Goal: Task Accomplishment & Management: Use online tool/utility

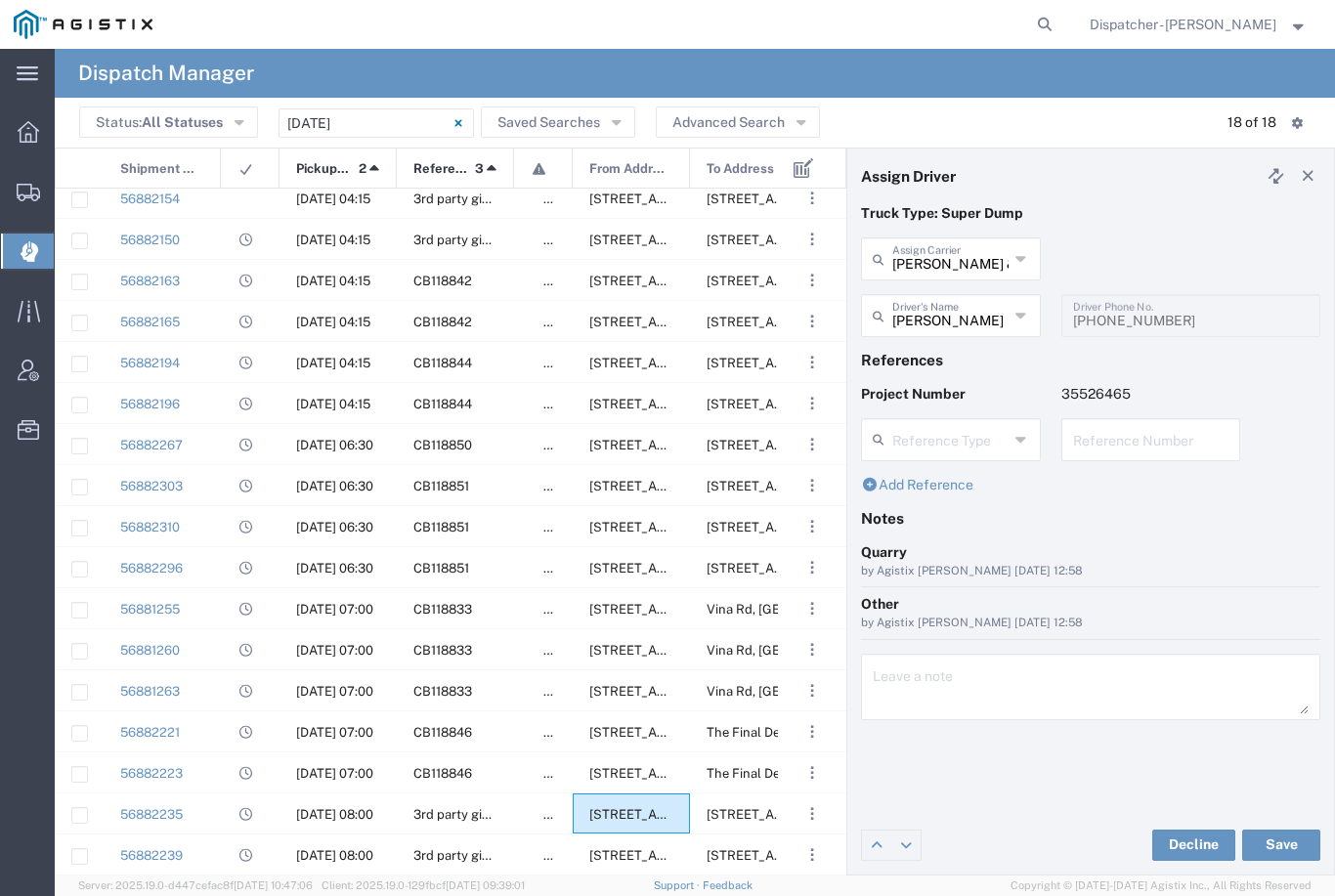
scroll to position [52, 0]
click at [203, 608] on div "56881255" at bounding box center [161, 608] width 117 height 40
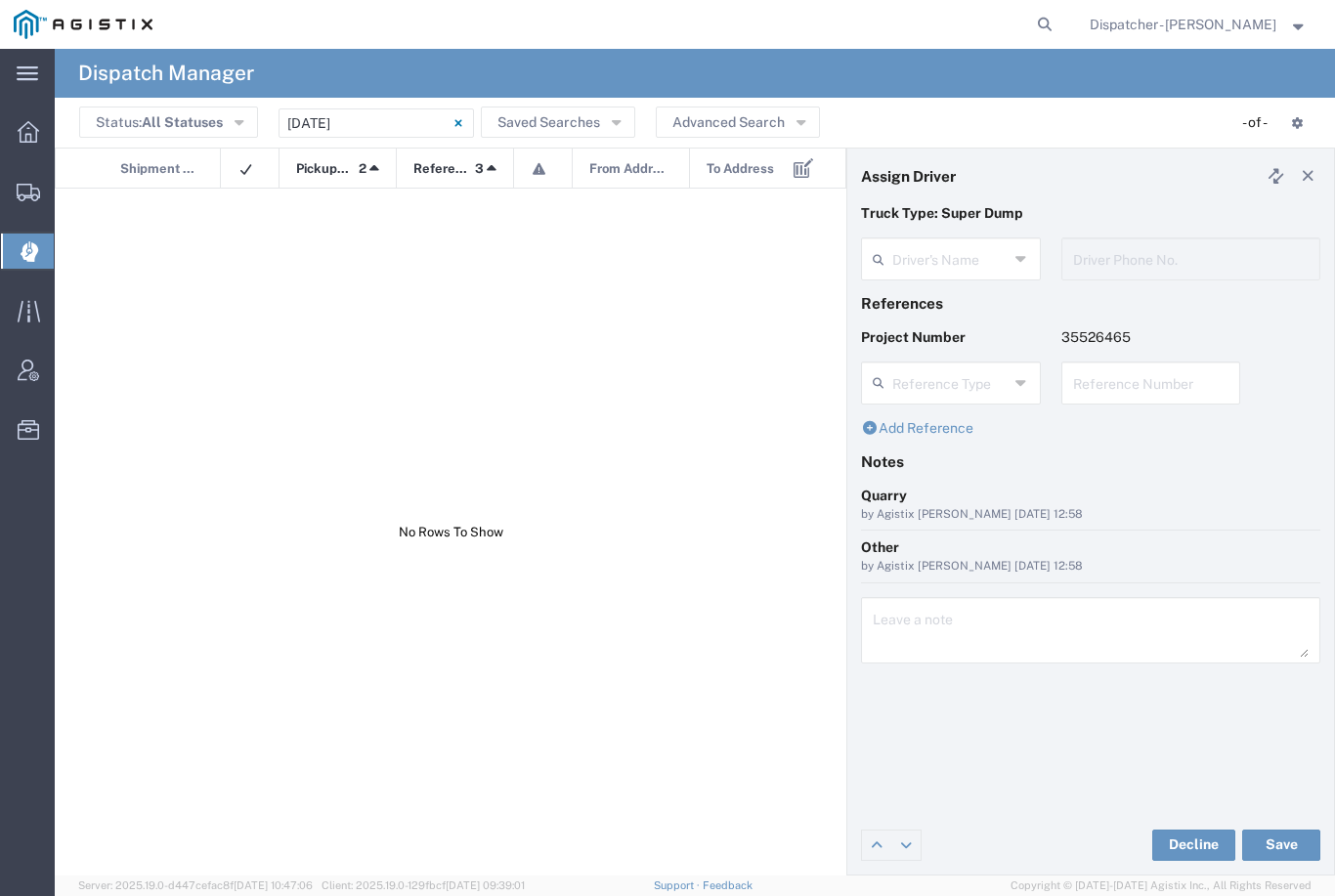
type input "[PERSON_NAME]"
type input "[PHONE_NUMBER]"
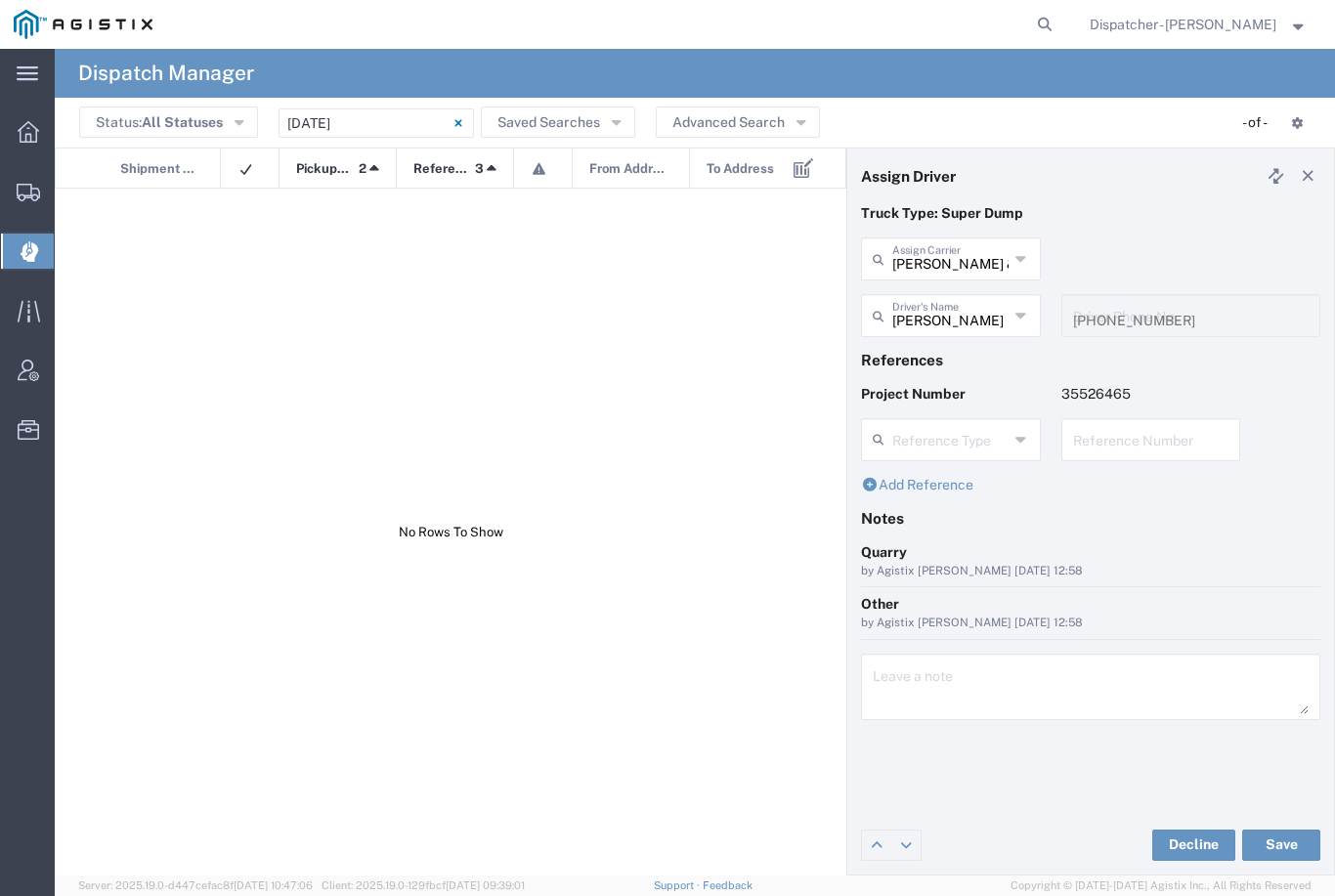
click at [372, 116] on input "09/21/2025 - 09/21/2025" at bounding box center [376, 123] width 196 height 30
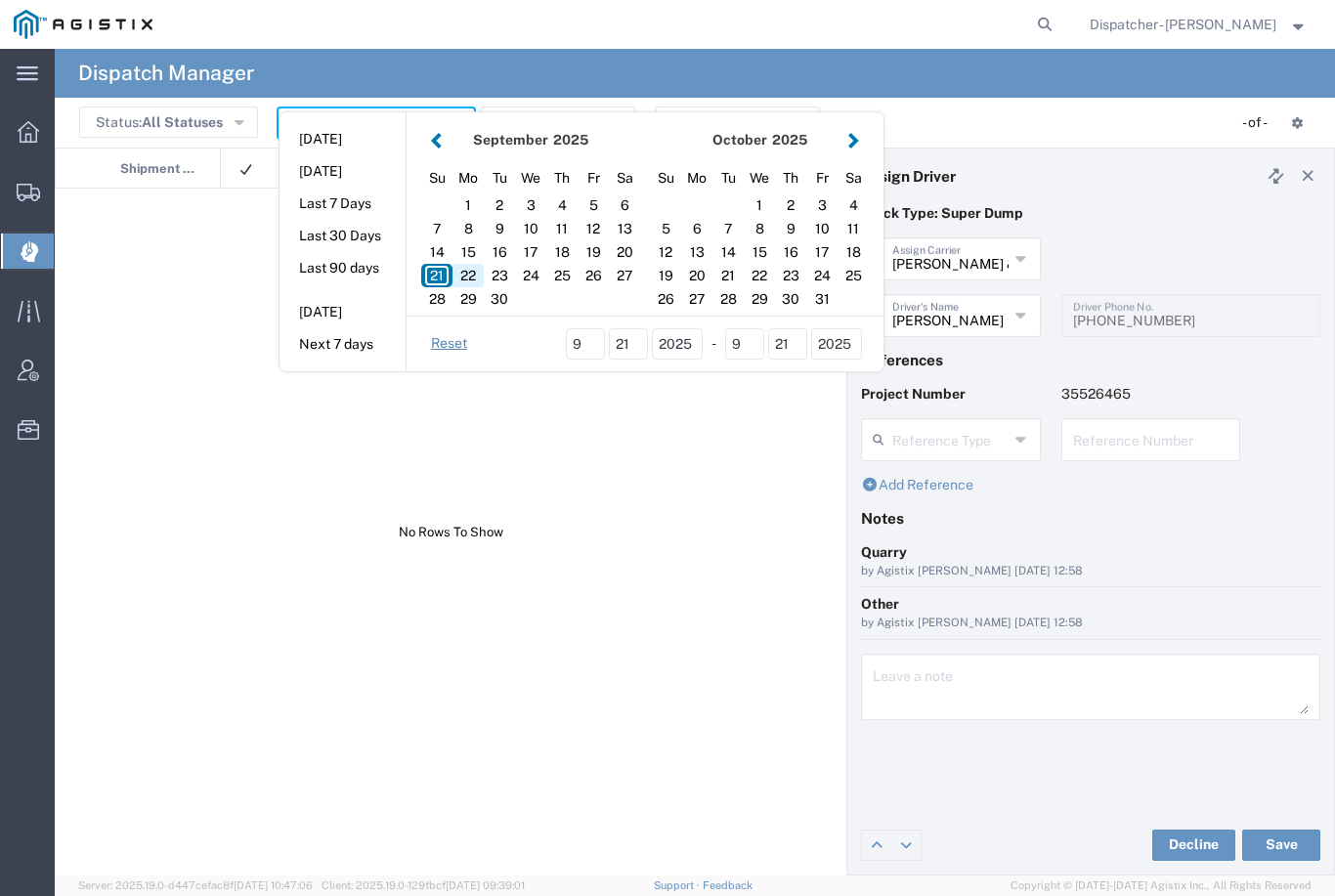
click at [471, 273] on div "22" at bounding box center [469, 276] width 32 height 24
click at [464, 274] on div "22" at bounding box center [469, 276] width 32 height 24
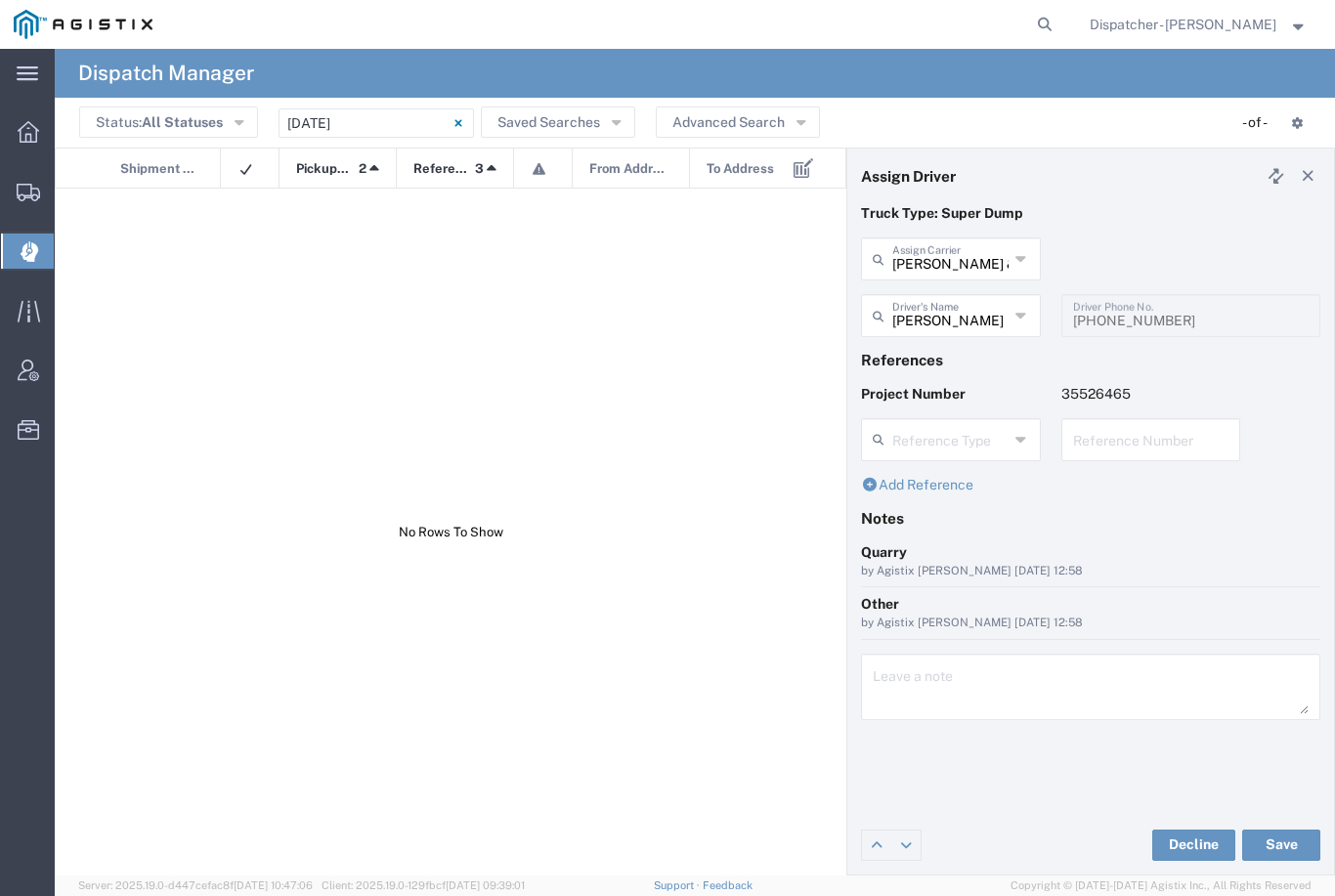
type input "[DATE]"
type input "[DATE] - [DATE]"
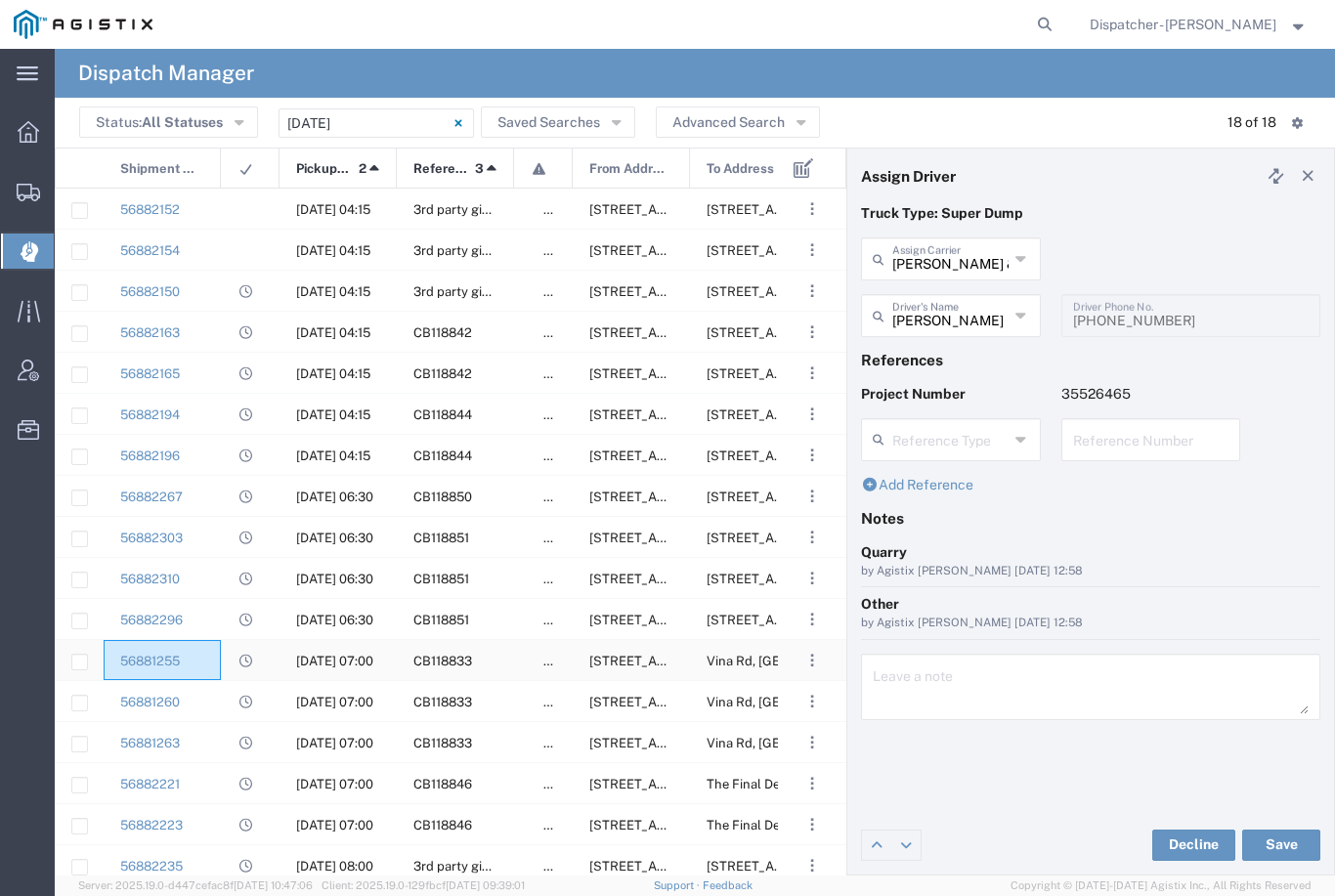
click at [207, 663] on div "56881255" at bounding box center [161, 660] width 117 height 40
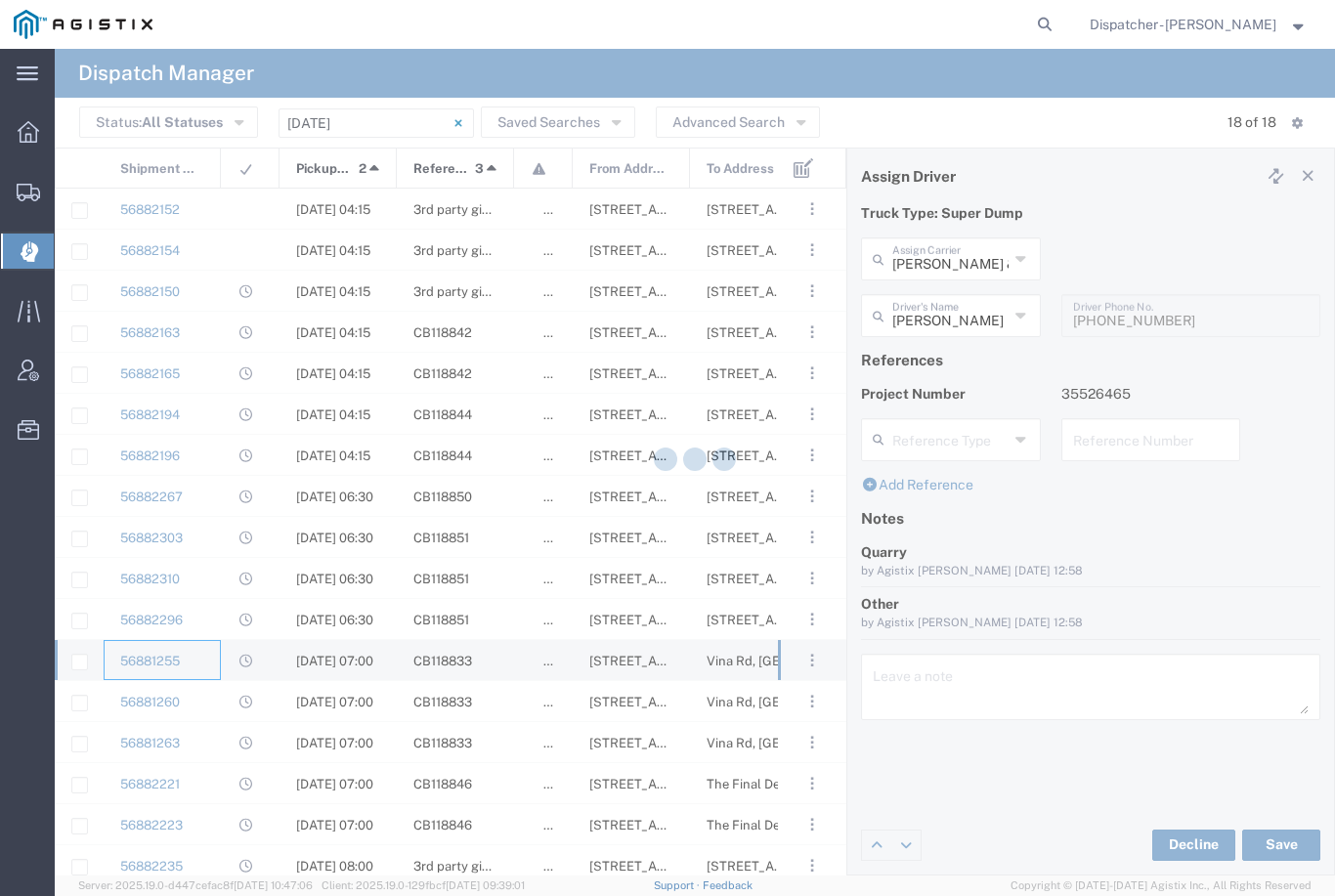
type input "[PERSON_NAME]"
type input "[PHONE_NUMBER]"
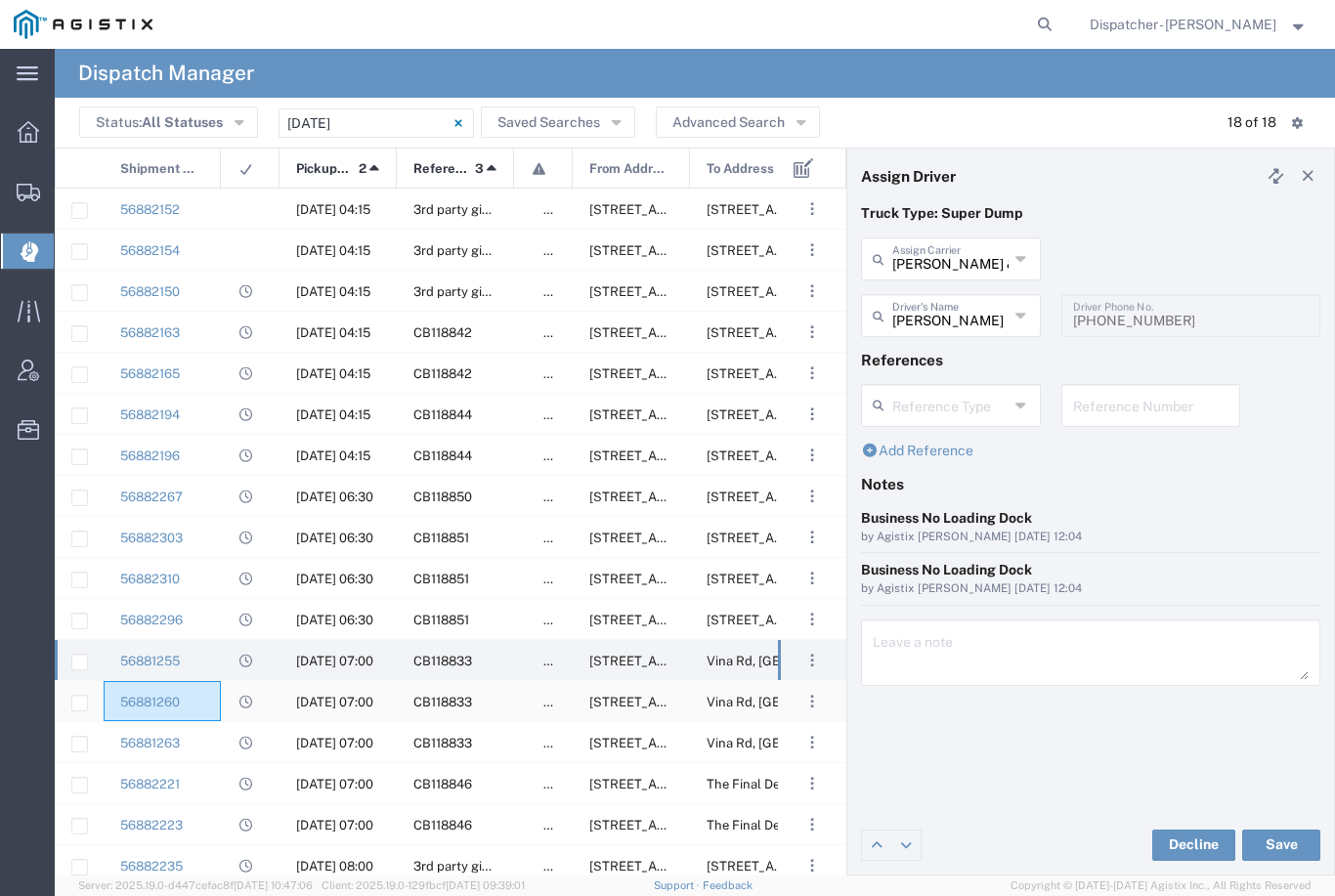
click at [192, 701] on div "56881260" at bounding box center [161, 701] width 117 height 40
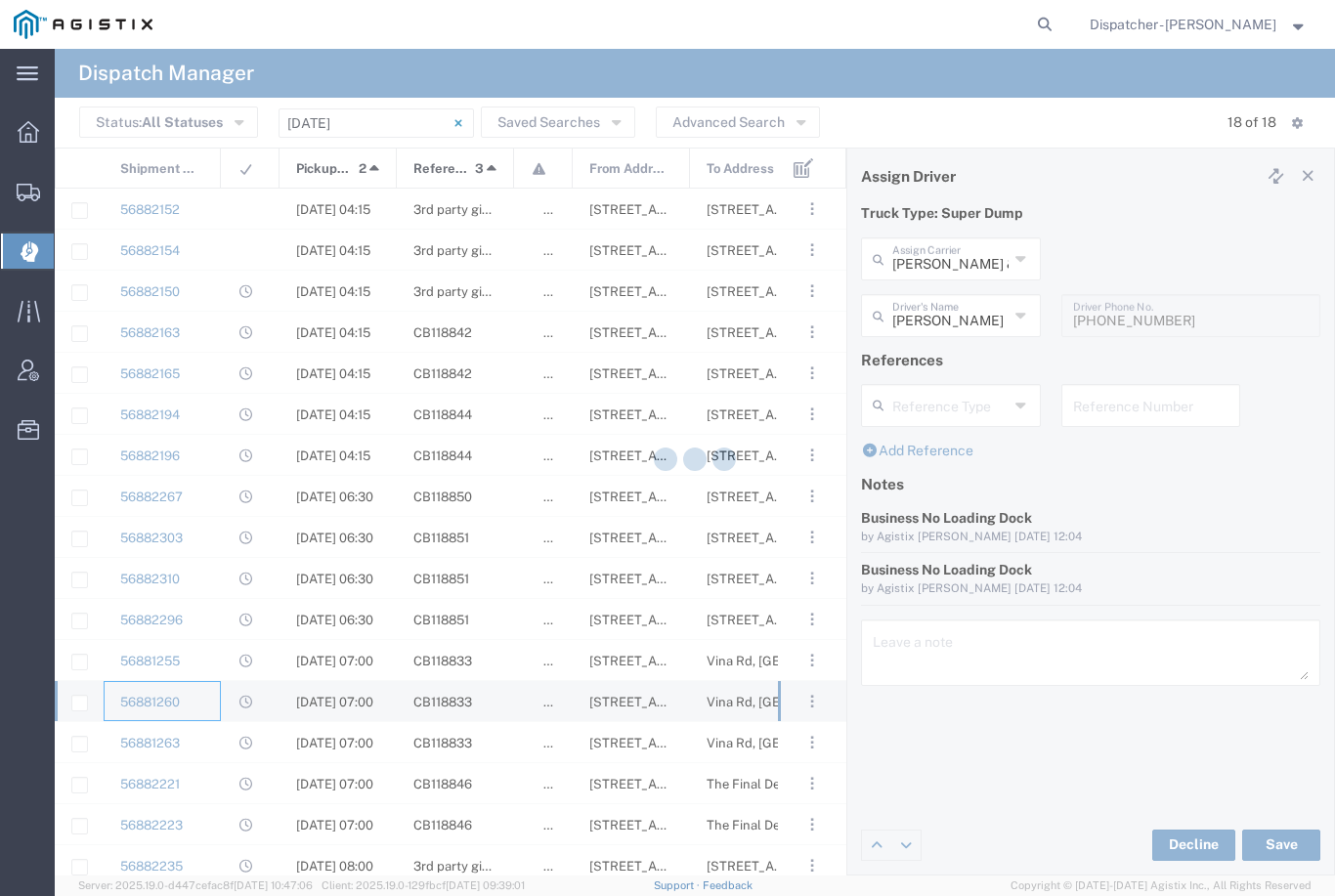
type input "Traxx Equipment Rental and Excavation"
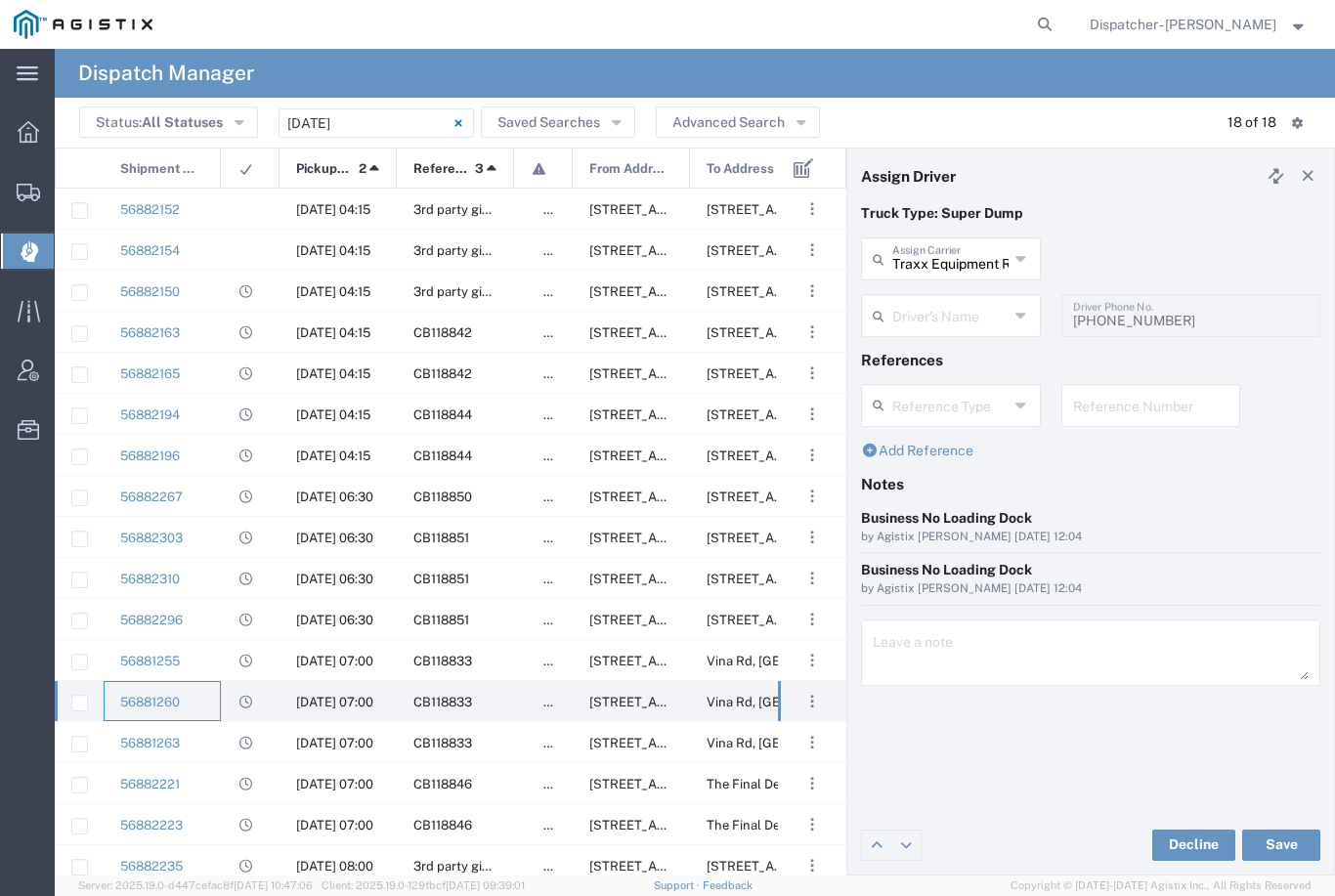
type input "Ronald Harvill"
type input "[PHONE_NUMBER]"
click at [212, 738] on div "56881263" at bounding box center [161, 742] width 117 height 40
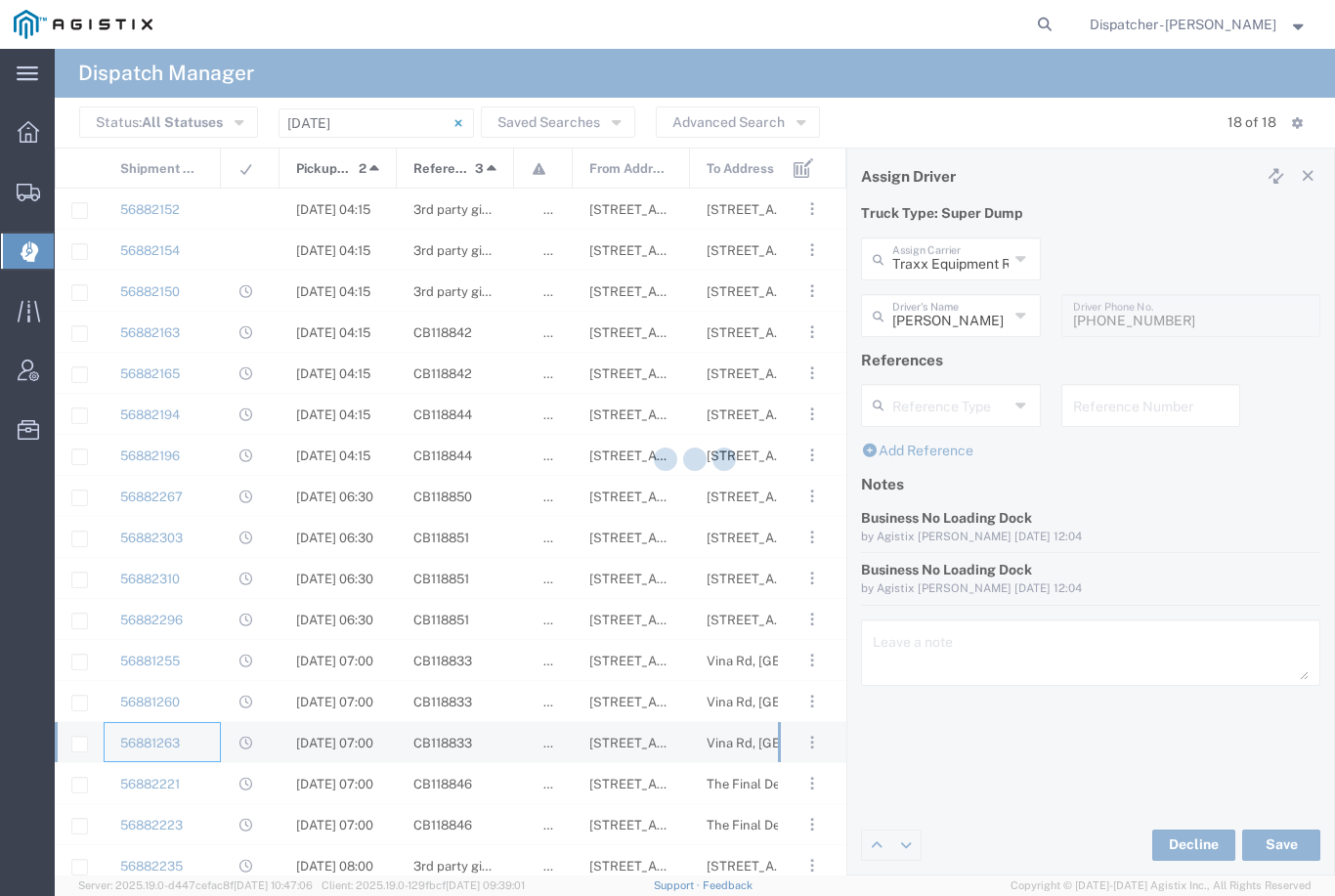
type input "[PERSON_NAME] Trucking"
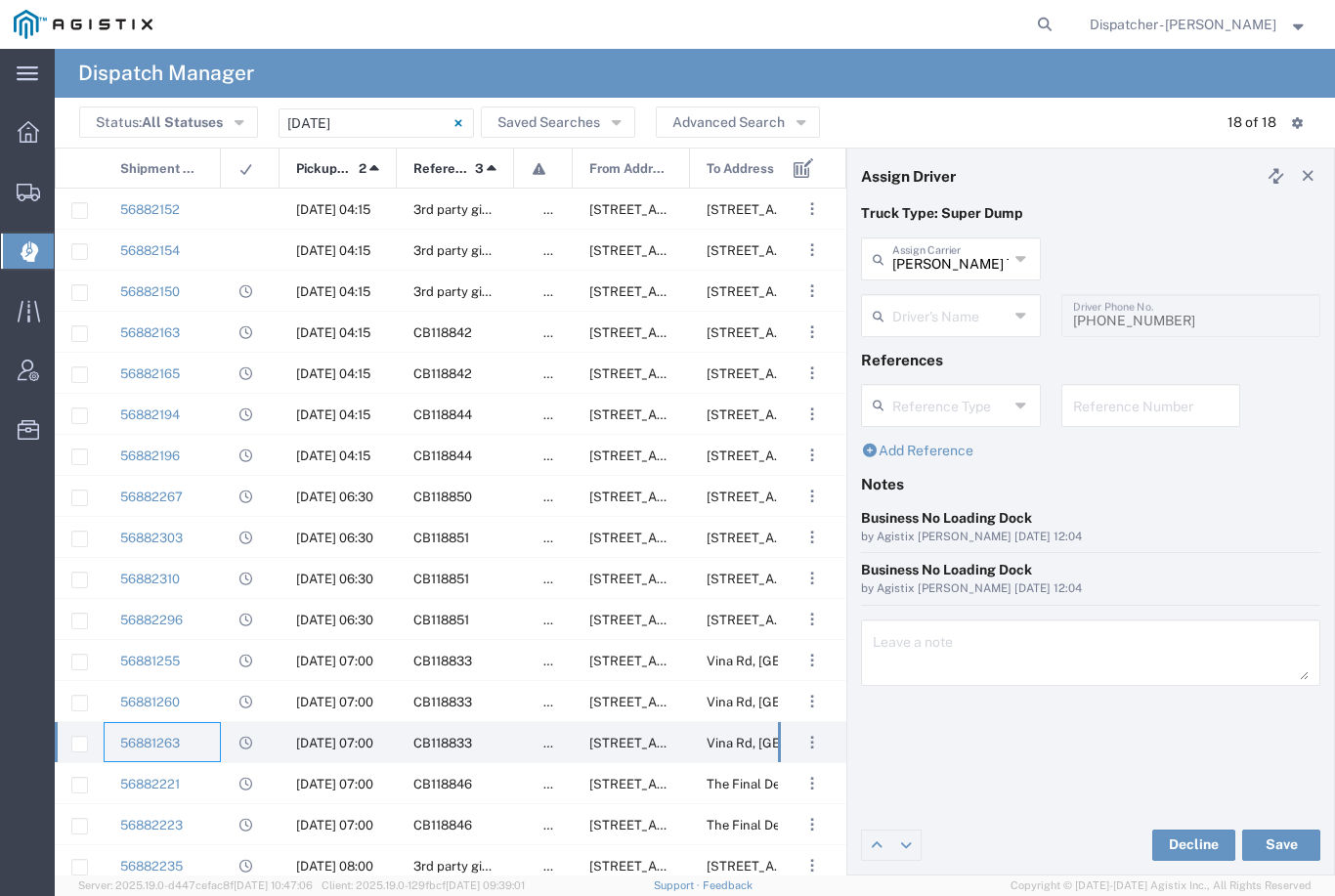
type input "Dennis Harned"
type input "[PHONE_NUMBER]"
click at [943, 257] on input "[PERSON_NAME] Trucking" at bounding box center [950, 257] width 116 height 34
click at [931, 297] on span "[PERSON_NAME]" at bounding box center [951, 301] width 176 height 31
type input "[PERSON_NAME]"
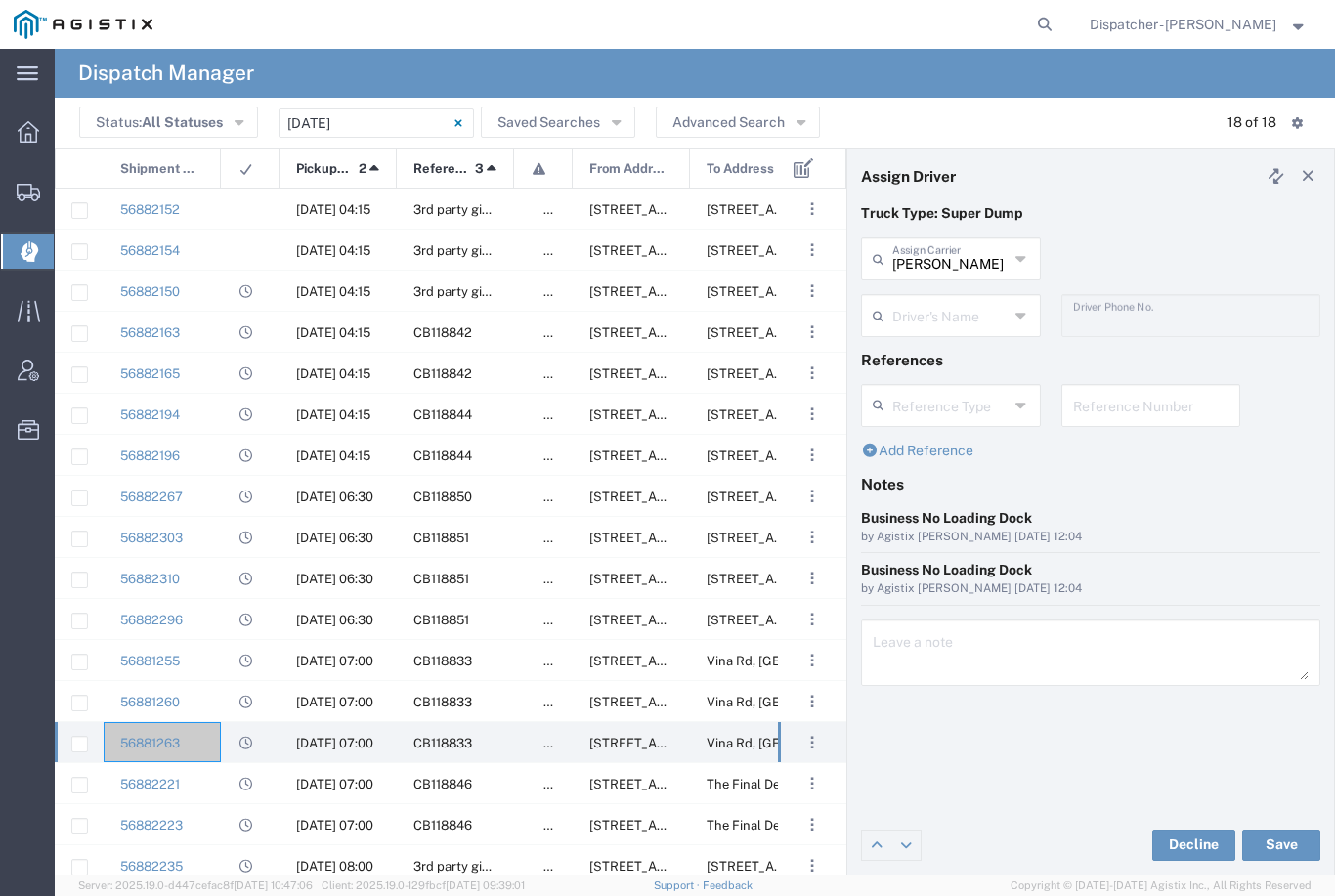
click at [962, 304] on input "text" at bounding box center [950, 314] width 116 height 34
click at [923, 352] on span "Ovidiu Morar" at bounding box center [951, 357] width 176 height 31
click at [1282, 834] on button "Save" at bounding box center [1281, 846] width 78 height 32
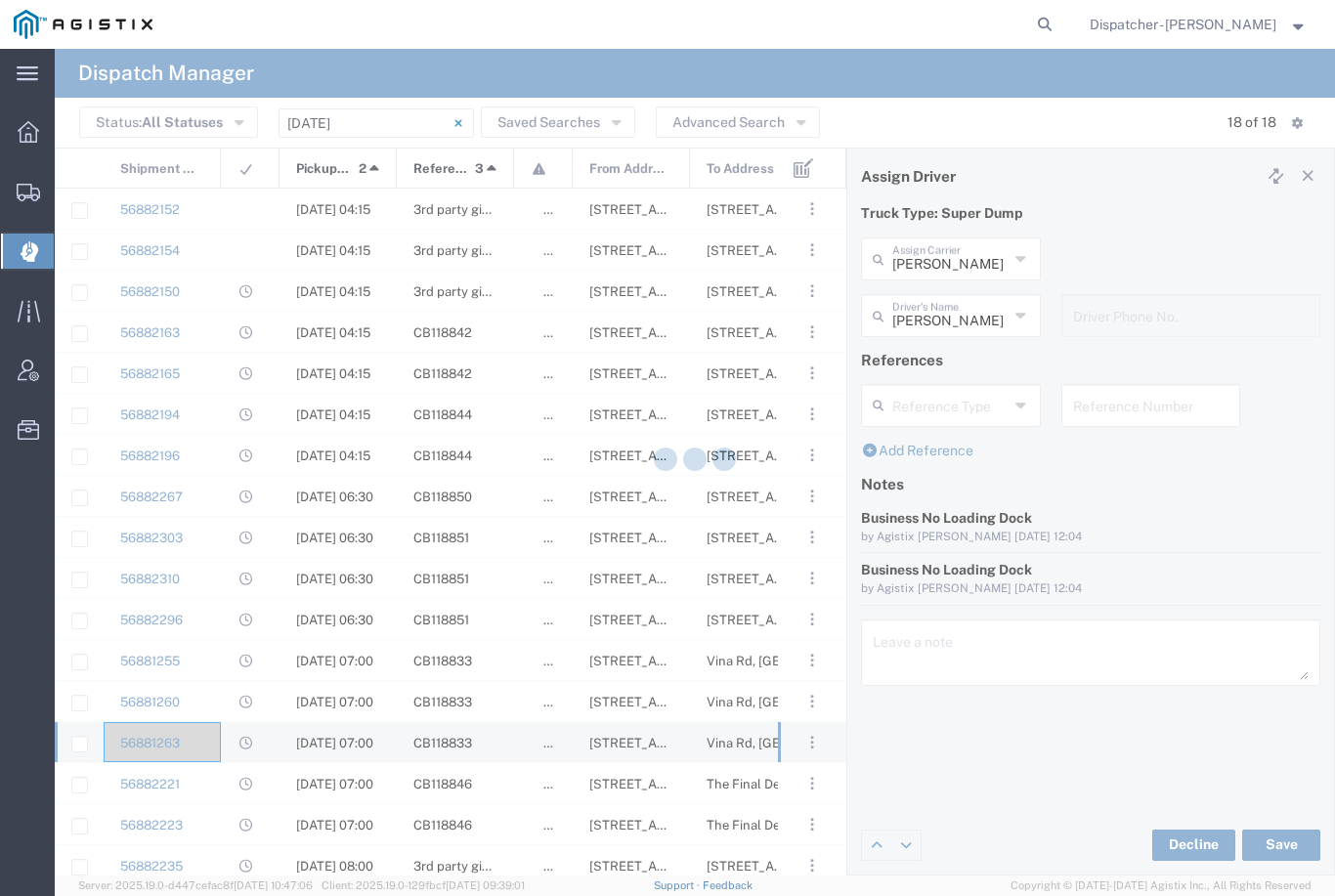
type input "Ovidiu Morar"
type input "[PERSON_NAME]"
